Goal: Book appointment/travel/reservation

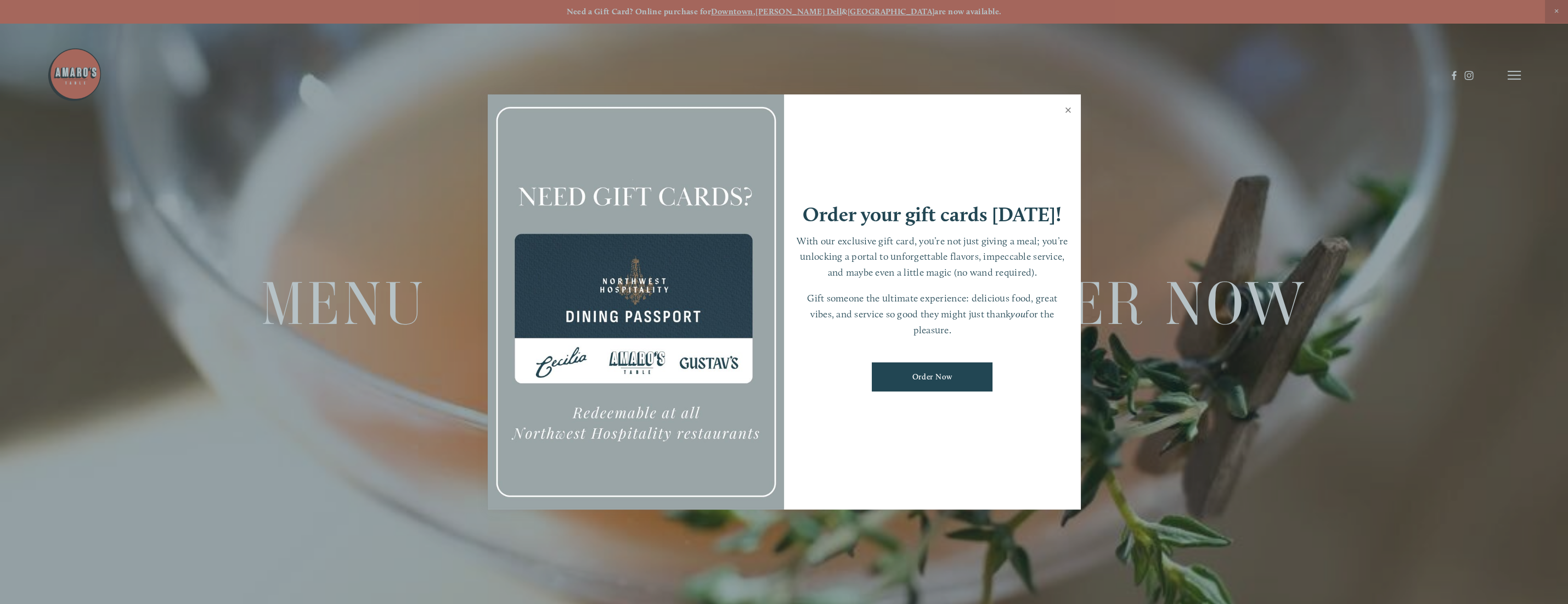
click at [1069, 112] on link "Close" at bounding box center [1069, 111] width 22 height 31
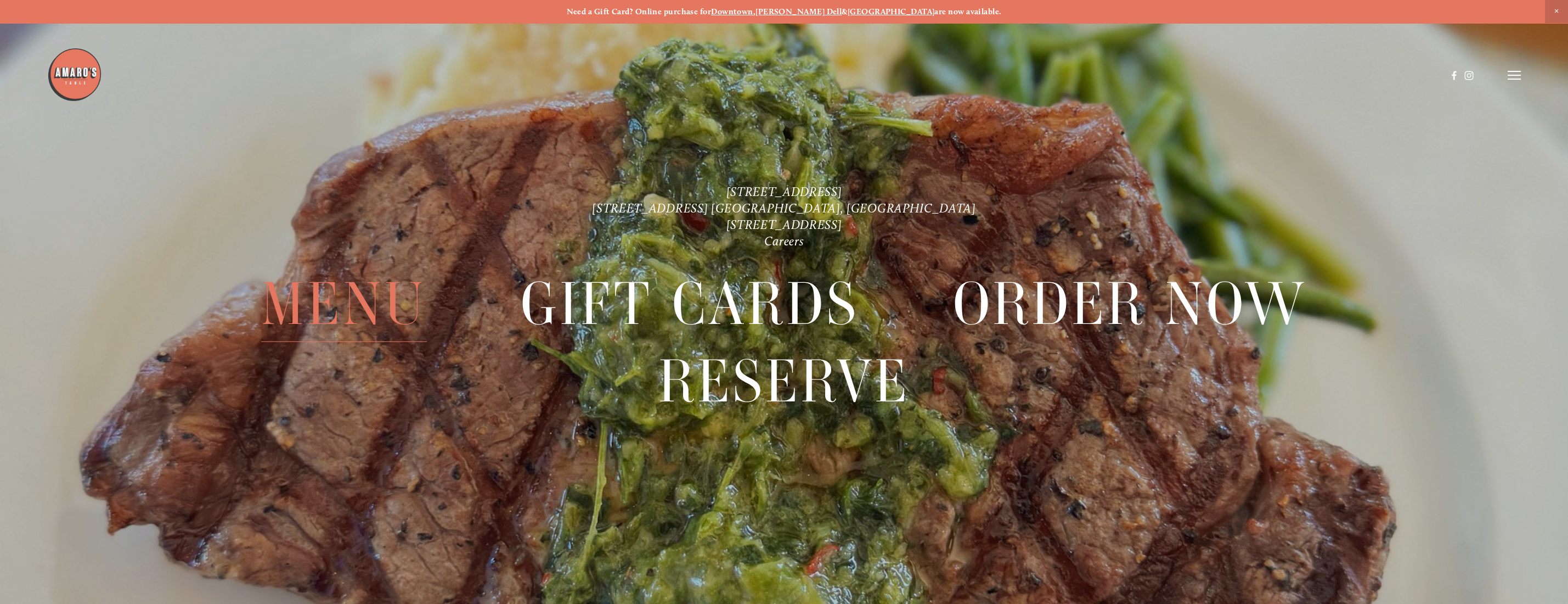
click at [354, 306] on span "Menu" at bounding box center [344, 304] width 166 height 76
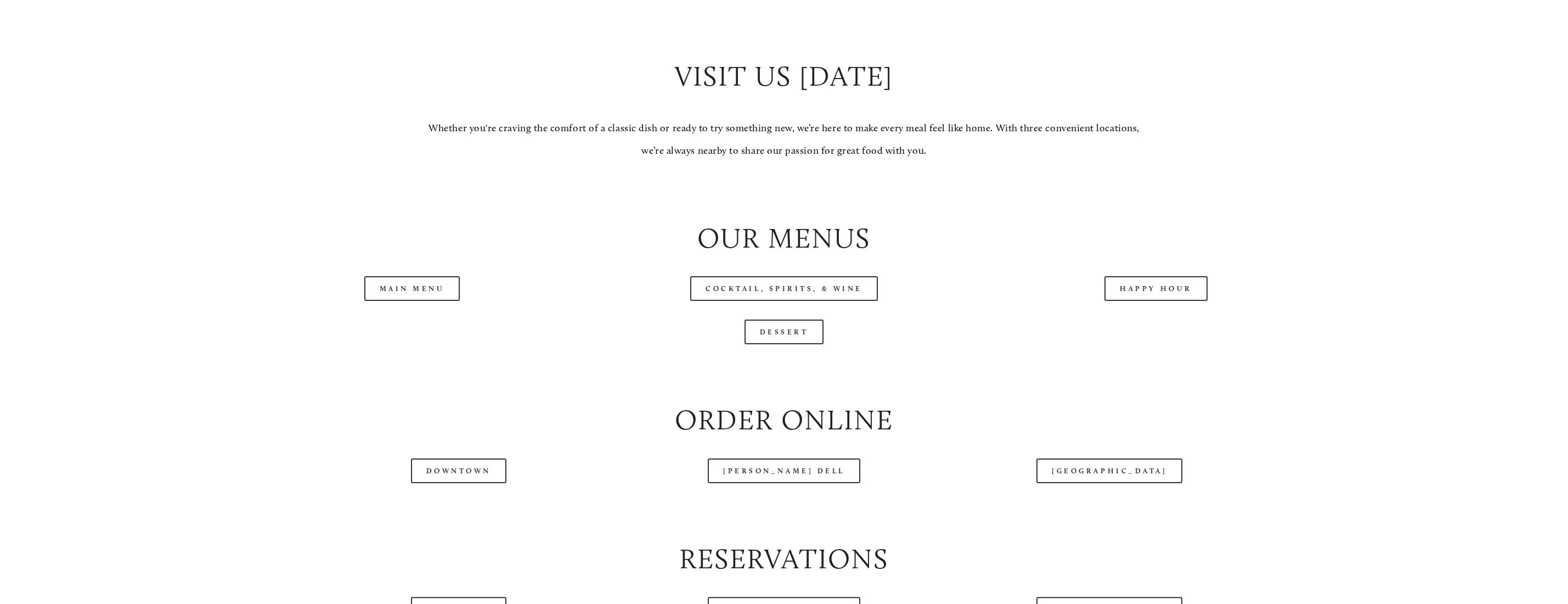
scroll to position [1317, 0]
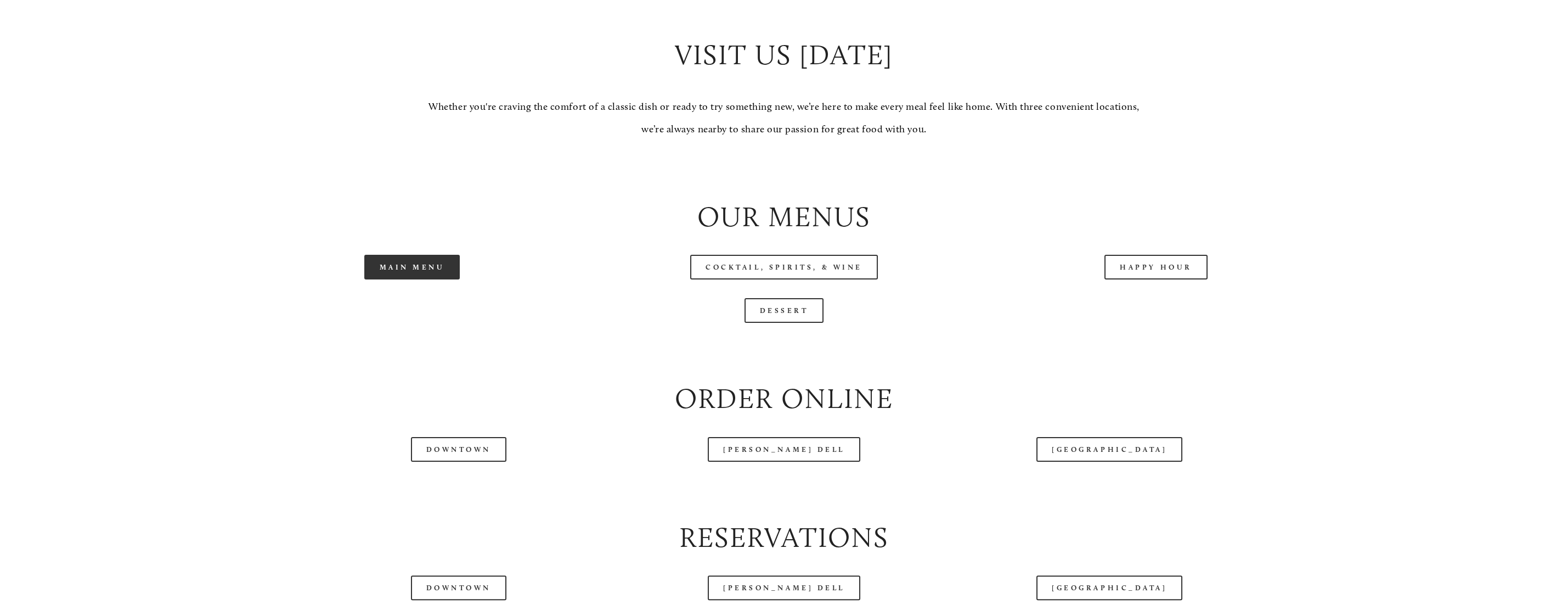
click at [412, 267] on link "Main Menu" at bounding box center [412, 267] width 96 height 25
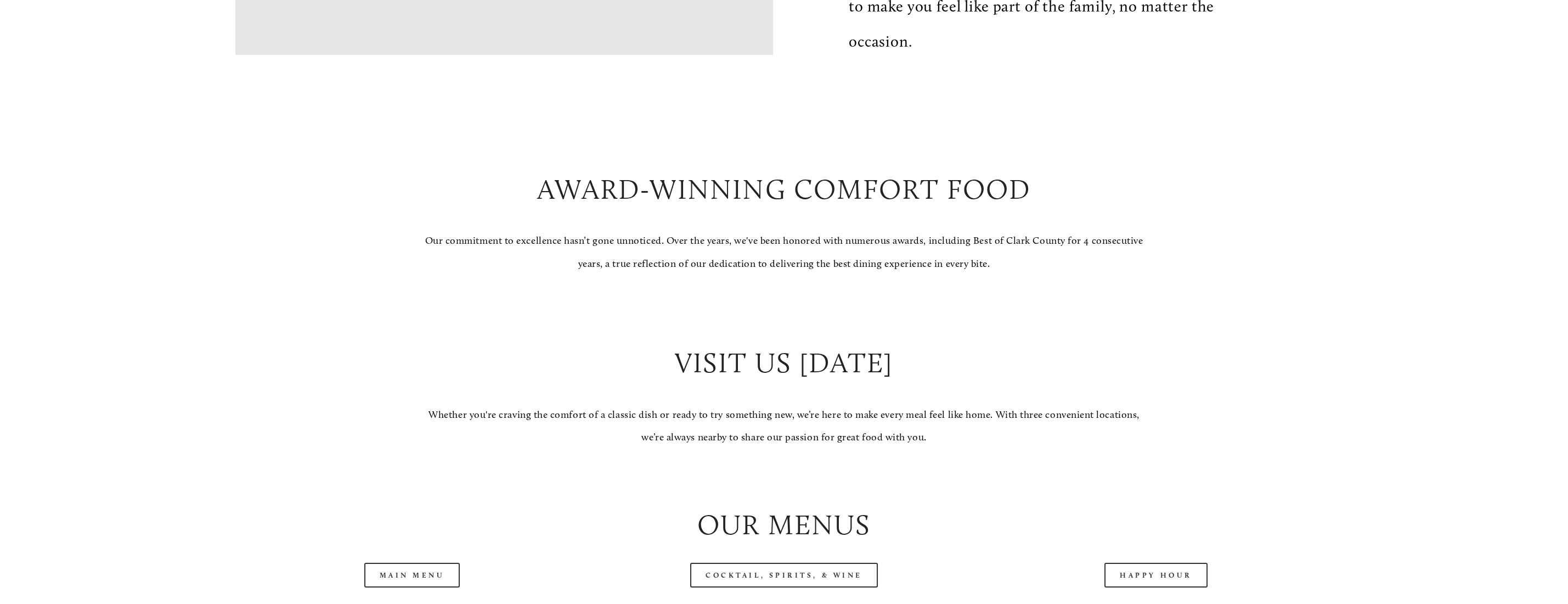
scroll to position [1043, 0]
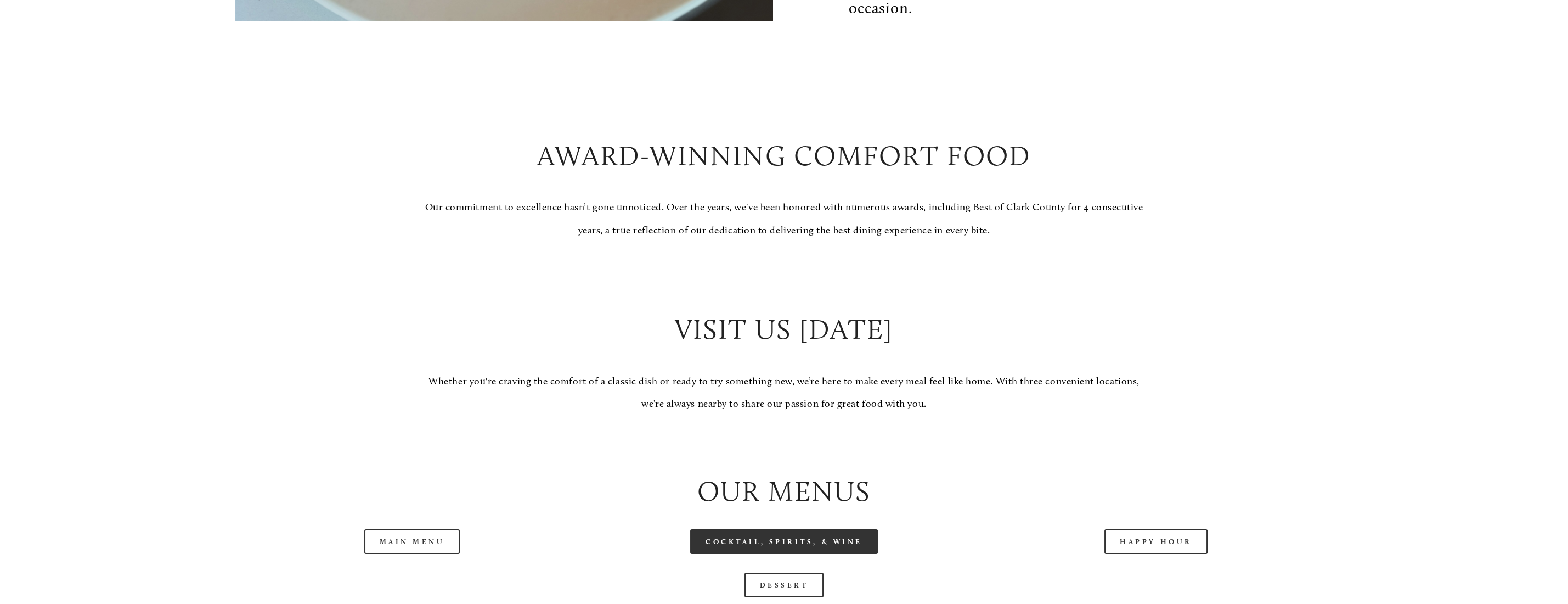
click at [768, 542] on link "Cocktail, Spirits, & Wine" at bounding box center [784, 542] width 188 height 25
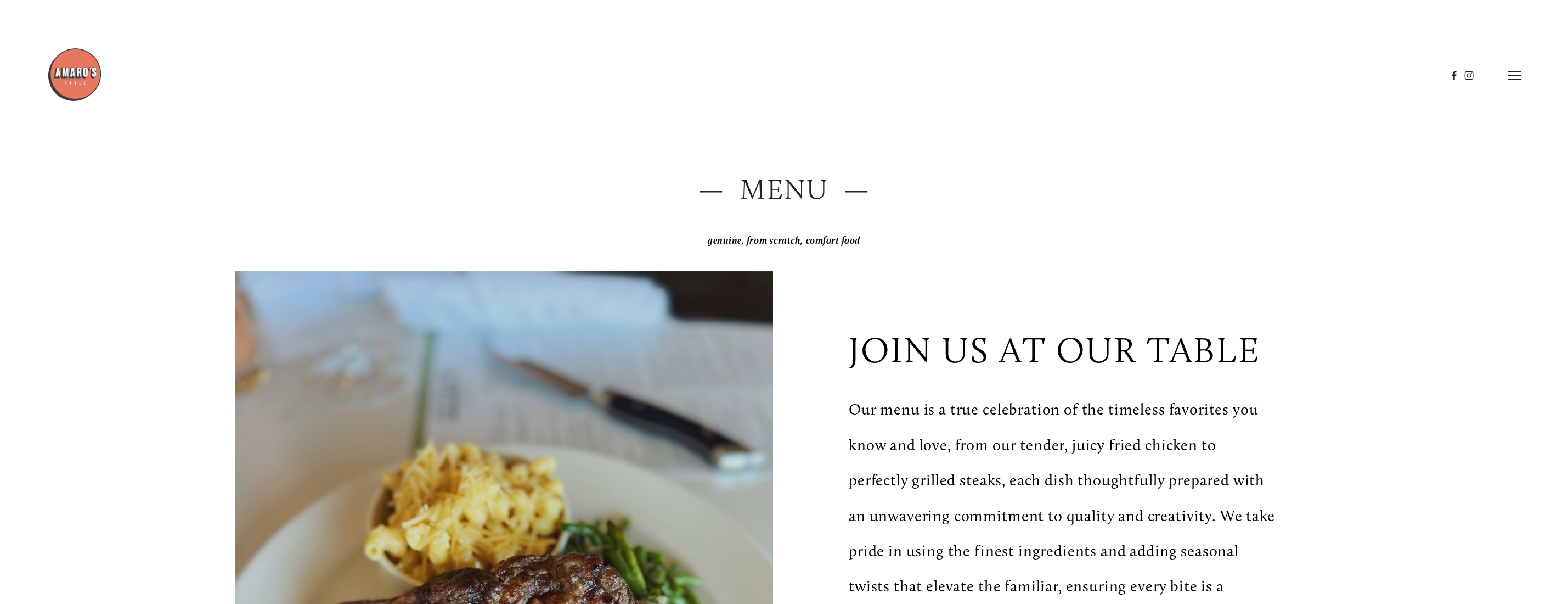
scroll to position [0, 0]
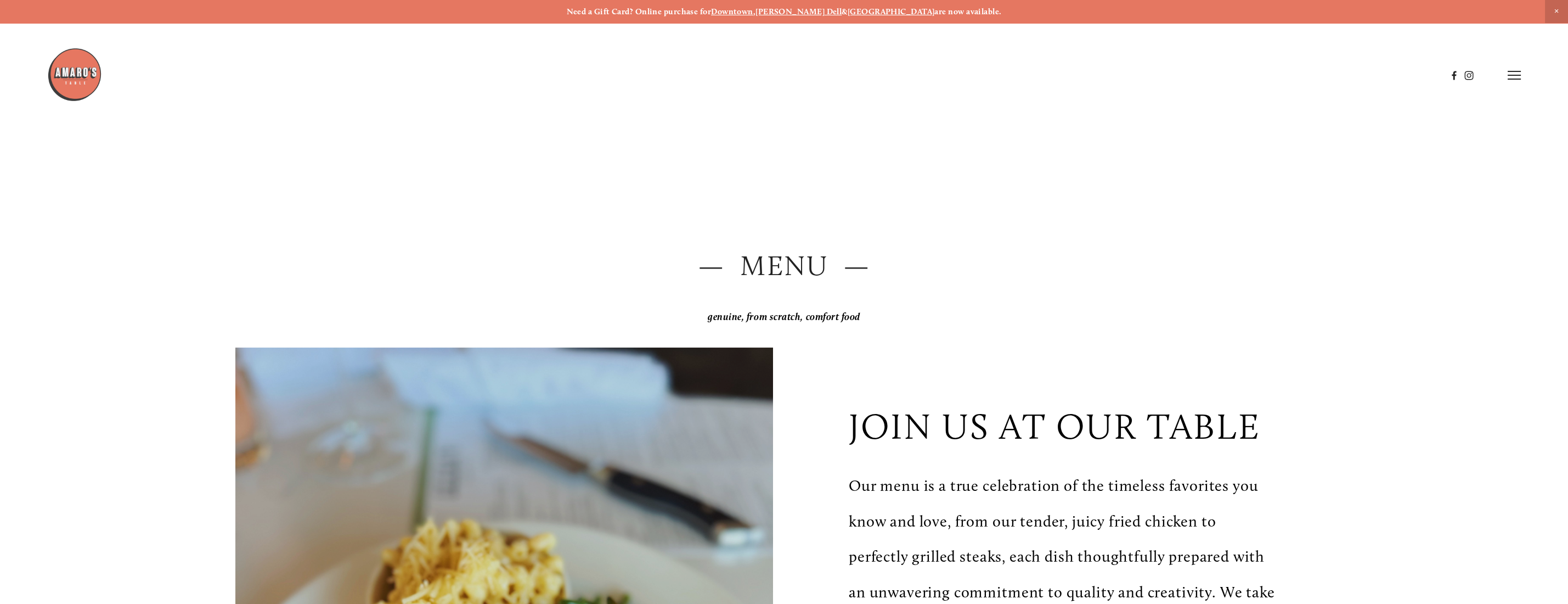
click at [74, 75] on img at bounding box center [75, 75] width 55 height 55
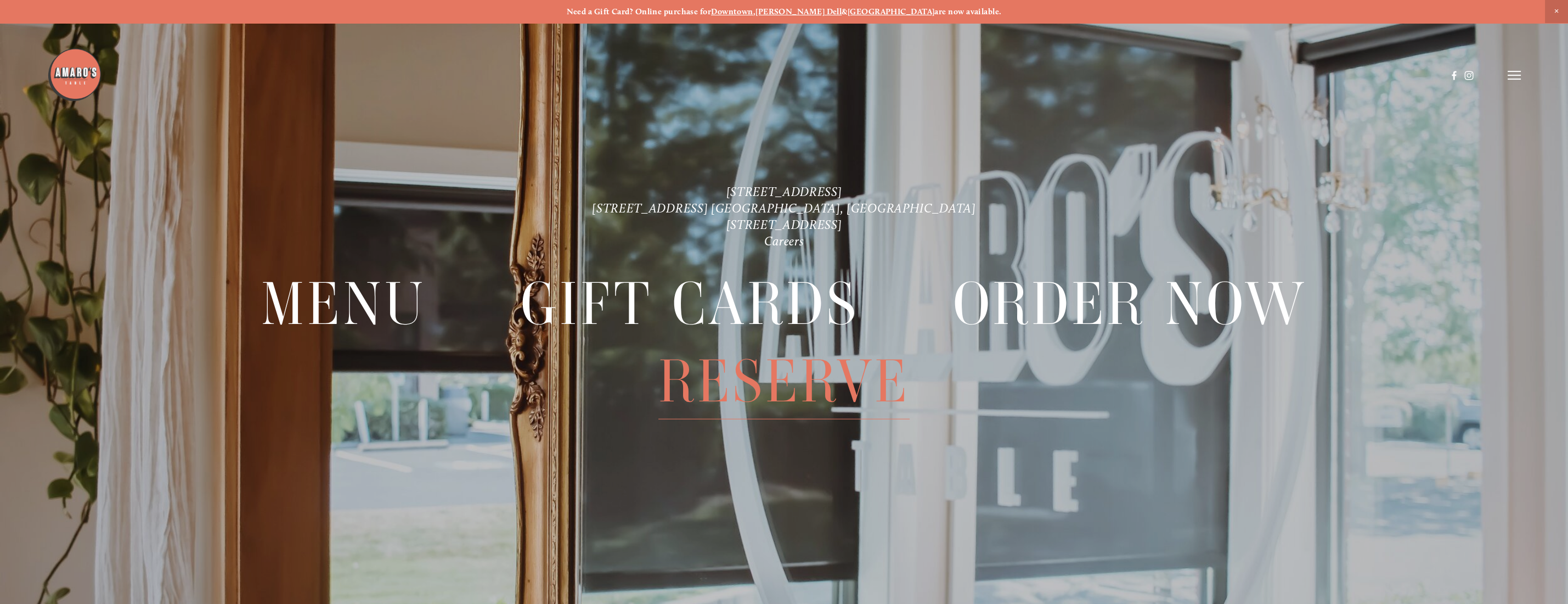
click at [801, 377] on span "Reserve" at bounding box center [784, 380] width 252 height 76
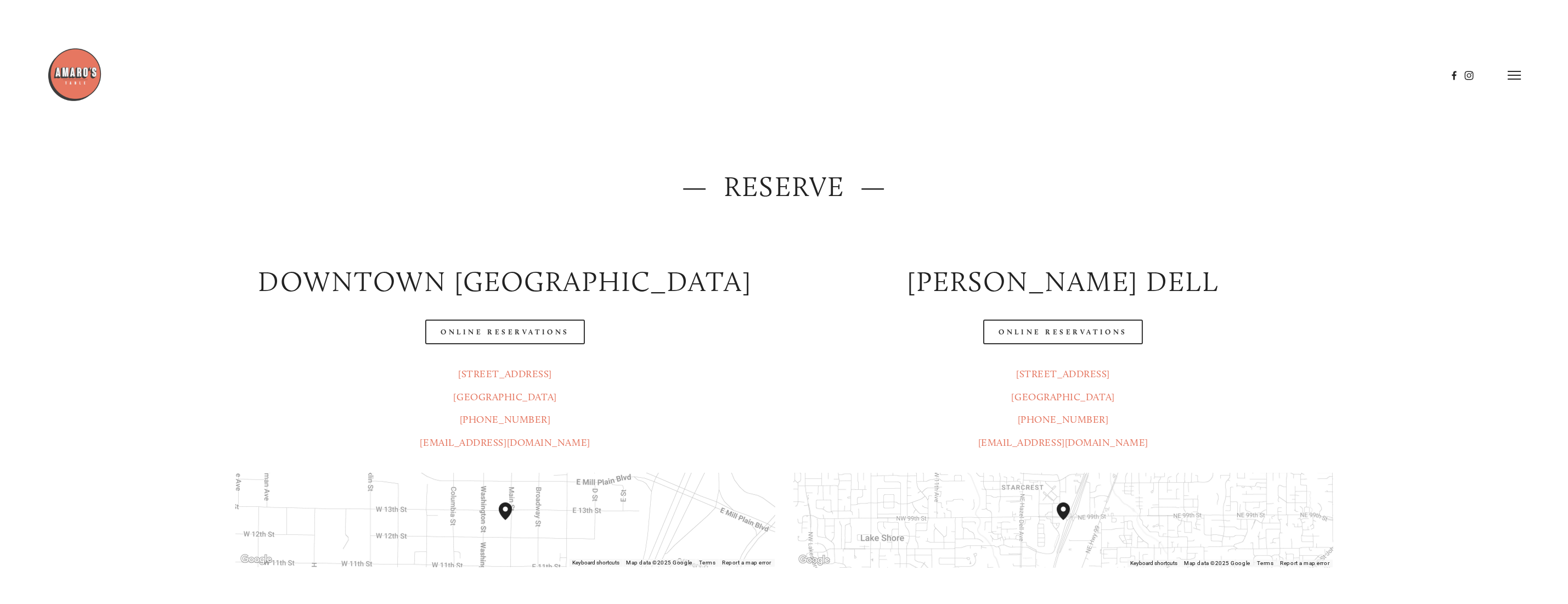
scroll to position [110, 0]
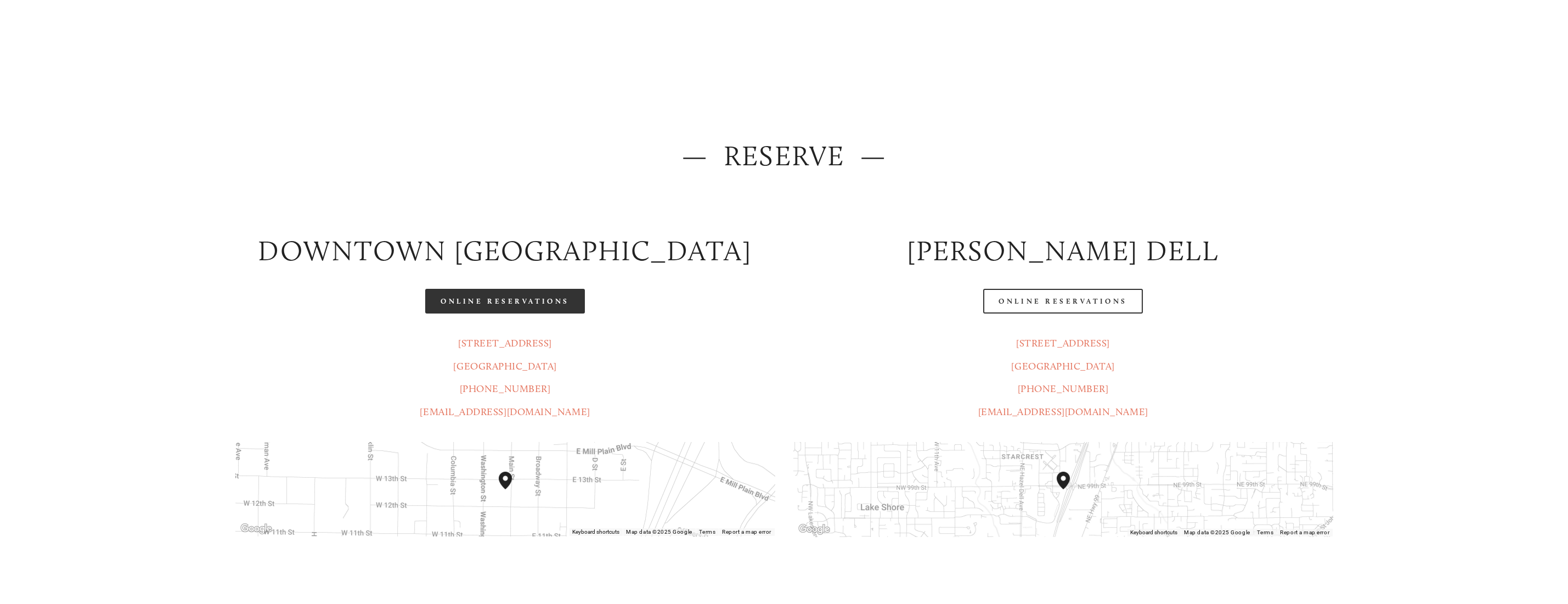
click at [468, 307] on link "Online Reservations" at bounding box center [505, 302] width 159 height 25
